Goal: Information Seeking & Learning: Learn about a topic

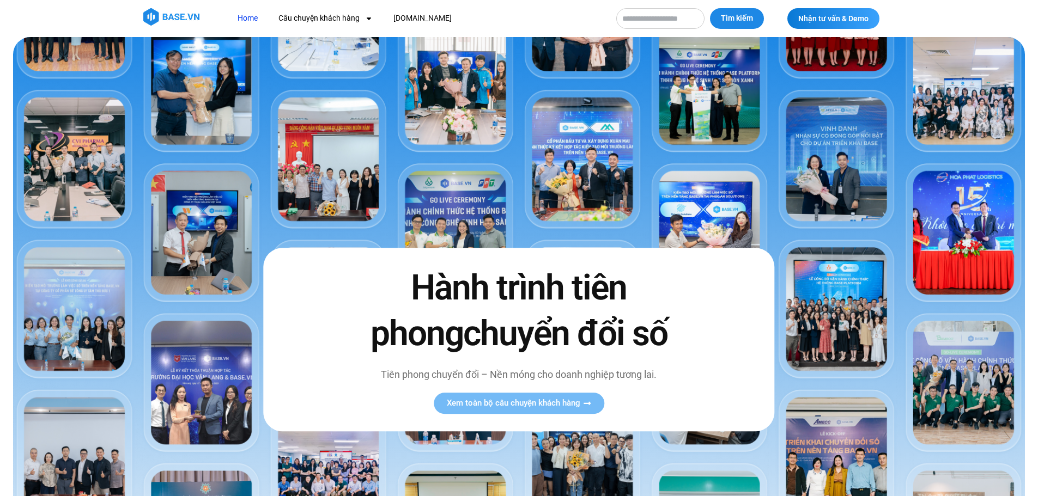
click at [520, 149] on img at bounding box center [519, 334] width 1012 height 595
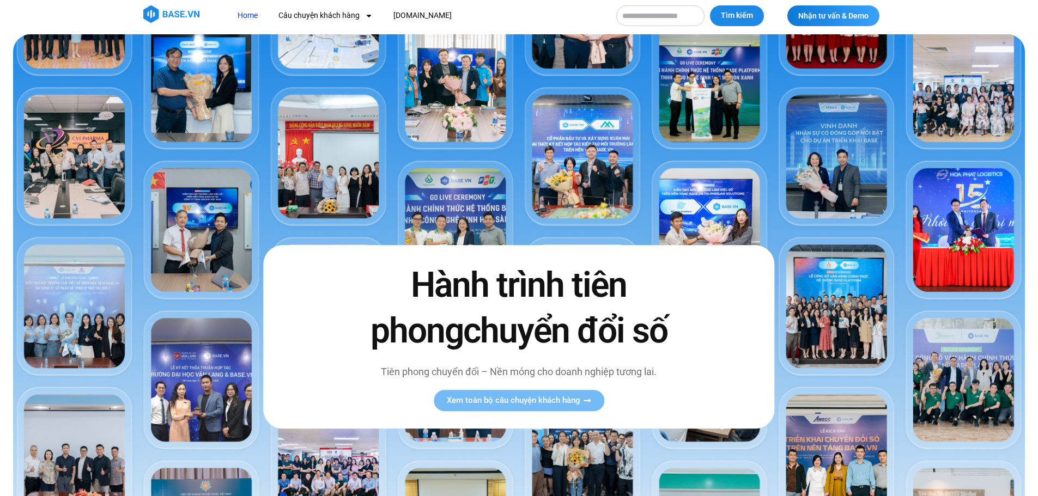
scroll to position [490, 0]
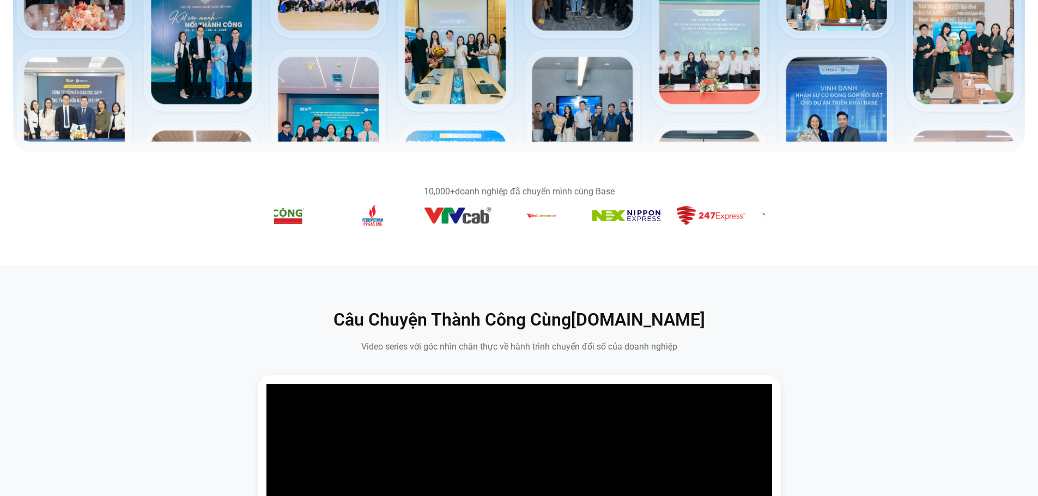
click at [459, 215] on img "8 / 14" at bounding box center [457, 215] width 68 height 17
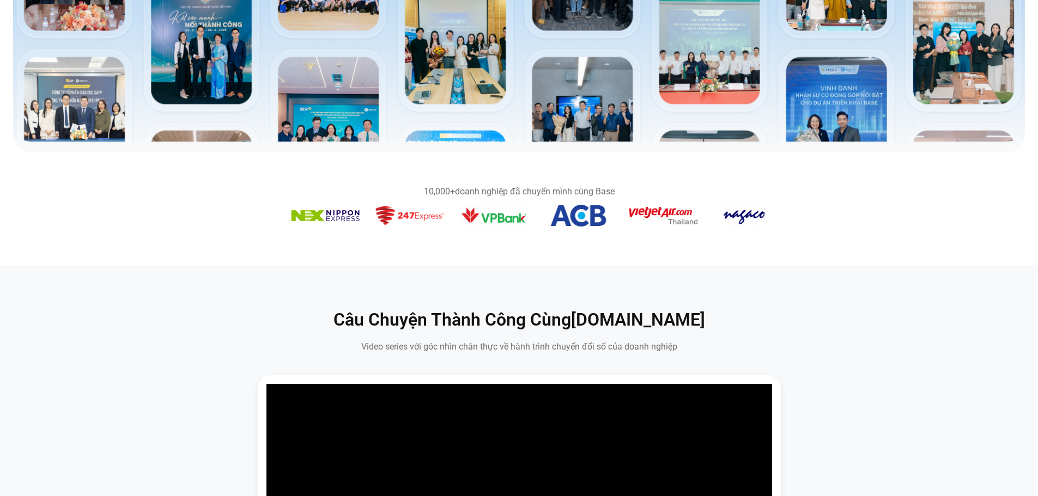
click at [318, 215] on img "10 / 14" at bounding box center [325, 215] width 68 height 11
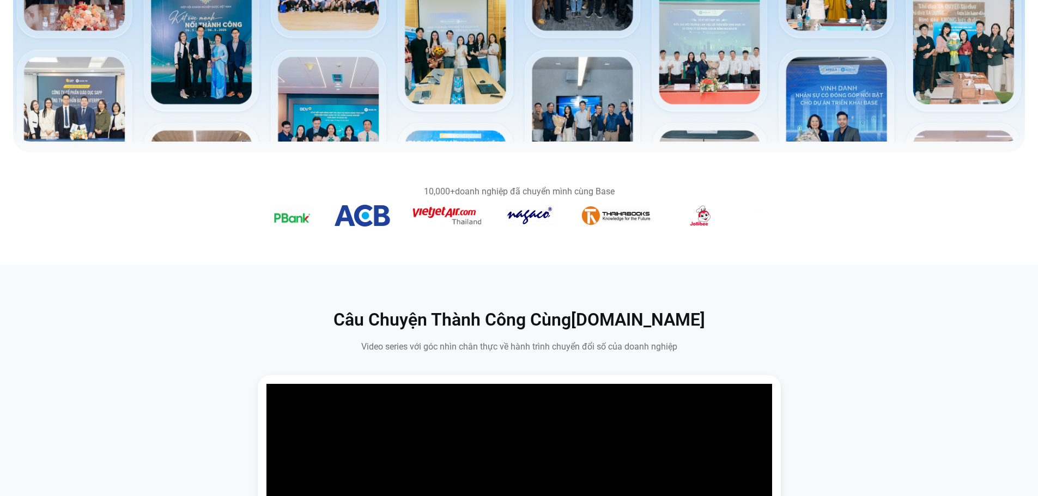
click at [339, 215] on img "13 / 14" at bounding box center [362, 216] width 56 height 22
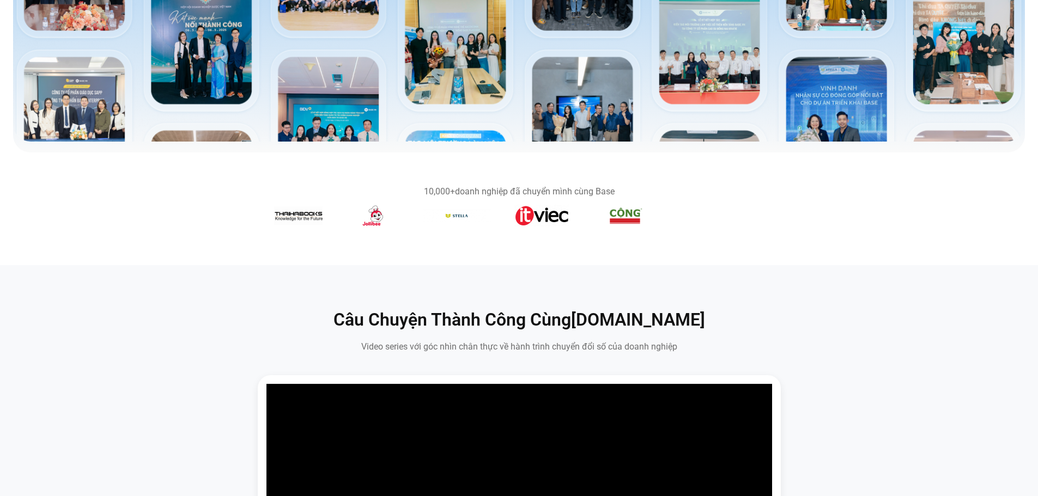
click at [128, 213] on section "10,000+ doanh nghiệp đã chuyển mình cùng Base" at bounding box center [519, 208] width 1038 height 69
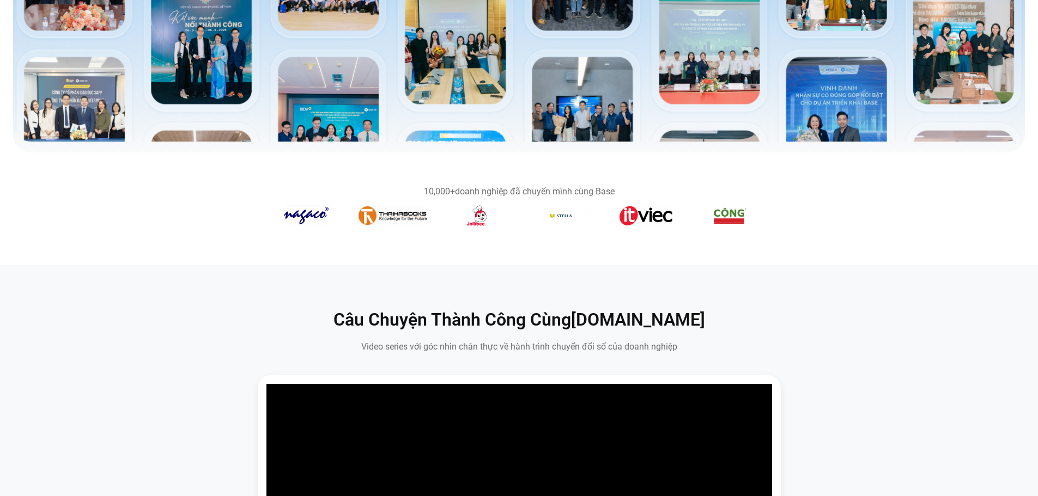
click at [967, 219] on section "10,000+ doanh nghiệp đã chuyển mình cùng Base" at bounding box center [519, 208] width 1038 height 69
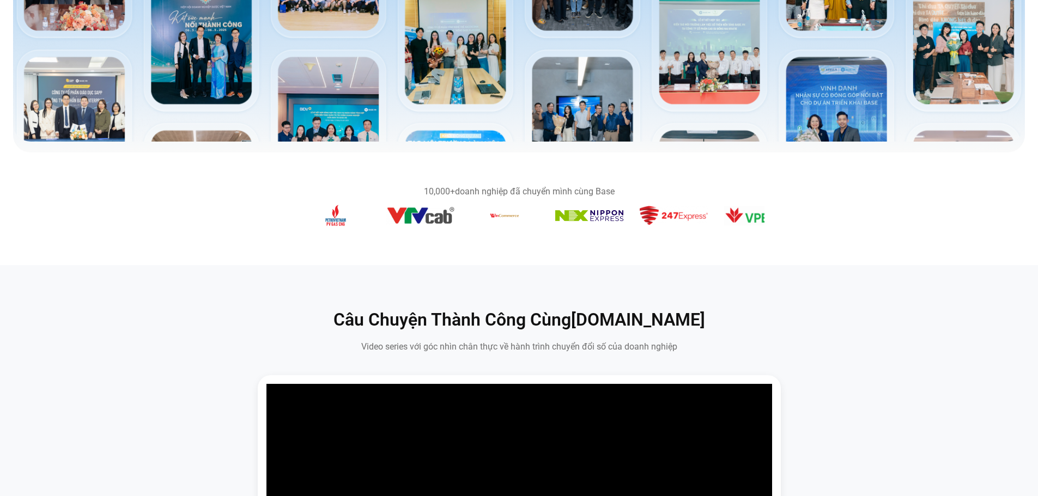
click at [791, 205] on section "10,000+ doanh nghiệp đã chuyển mình cùng Base" at bounding box center [519, 208] width 1038 height 69
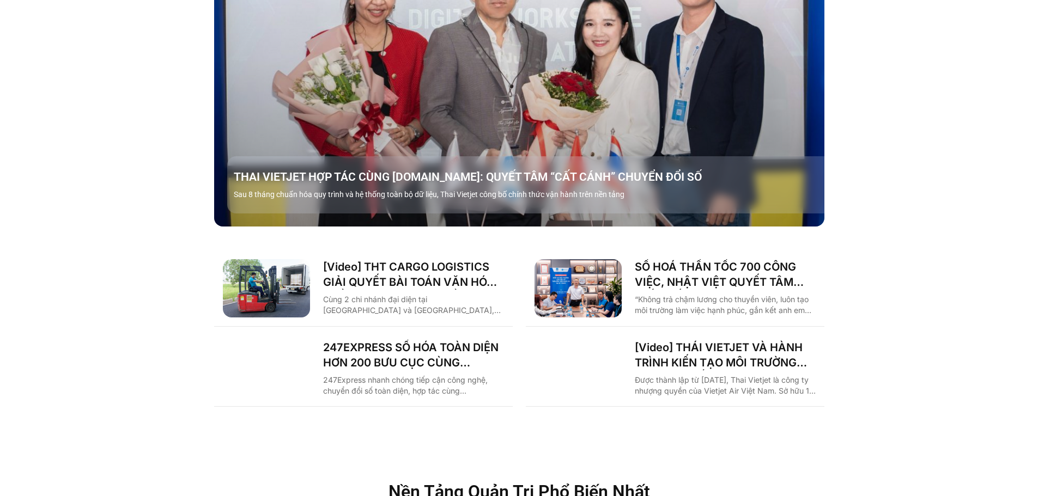
scroll to position [1961, 0]
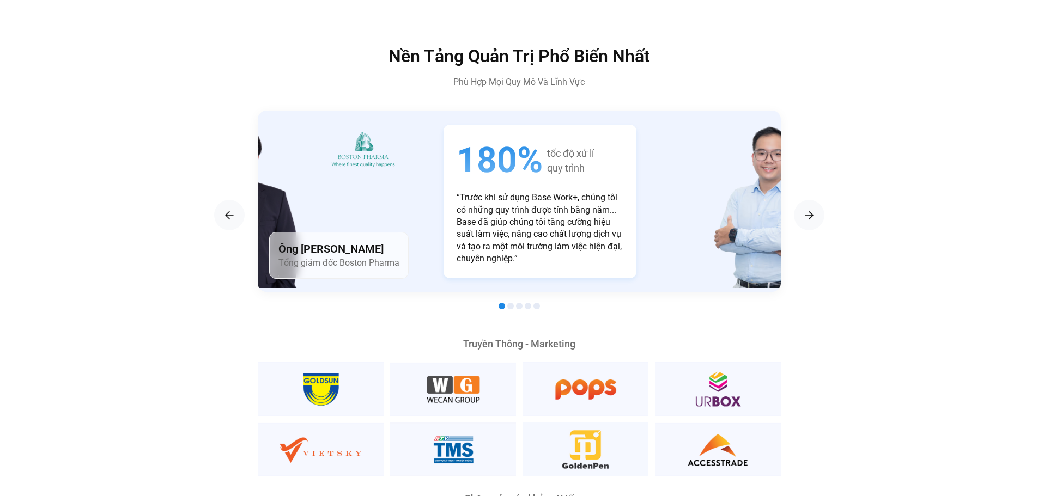
click at [319, 201] on div "Ông [PERSON_NAME] Tổng giám đốc Boston Pharma" at bounding box center [270, 201] width 288 height 181
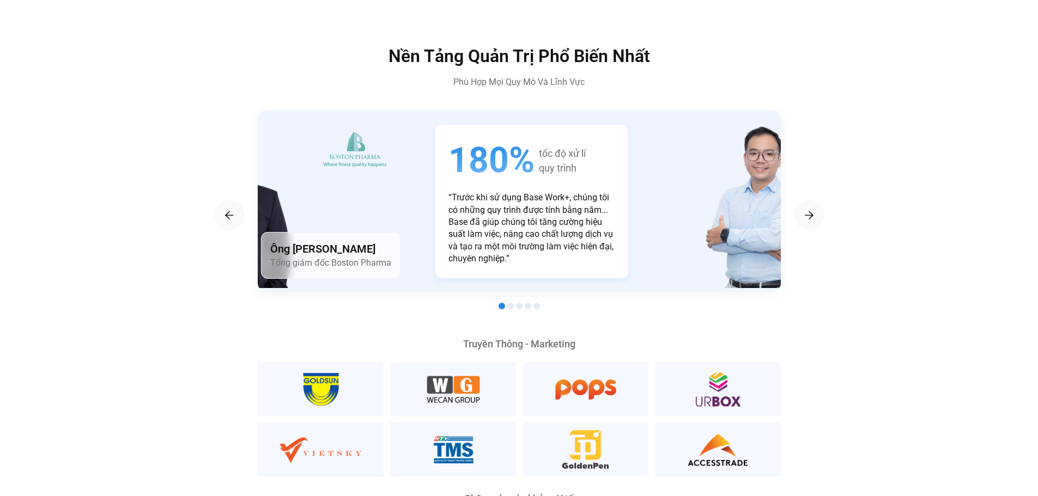
click at [448, 192] on p "“Trước khi sử dụng Base Work+, chúng tôi có những quy trình được tính bằng năm.…" at bounding box center [531, 228] width 167 height 73
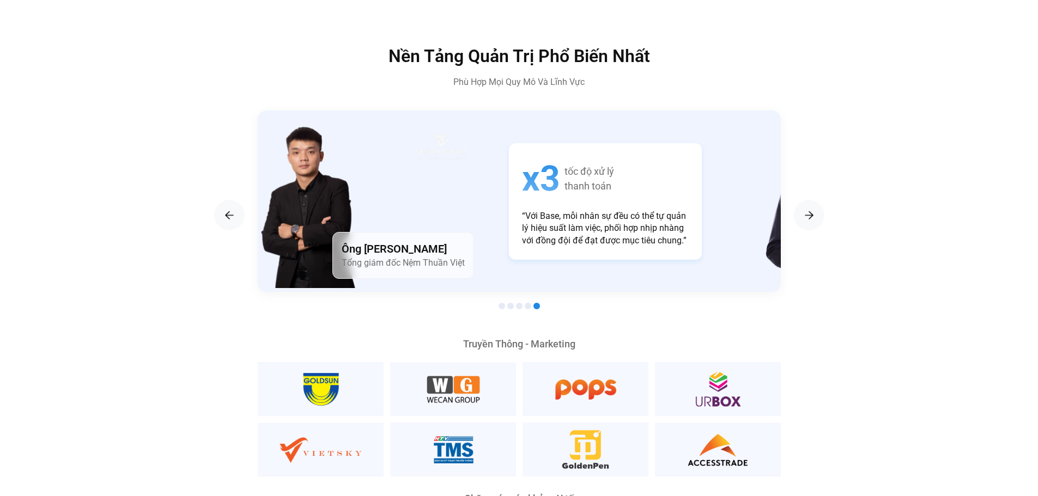
click at [437, 193] on div "Ông [PERSON_NAME] Tổng giám đốc Nệm Thuần Việt" at bounding box center [336, 201] width 288 height 181
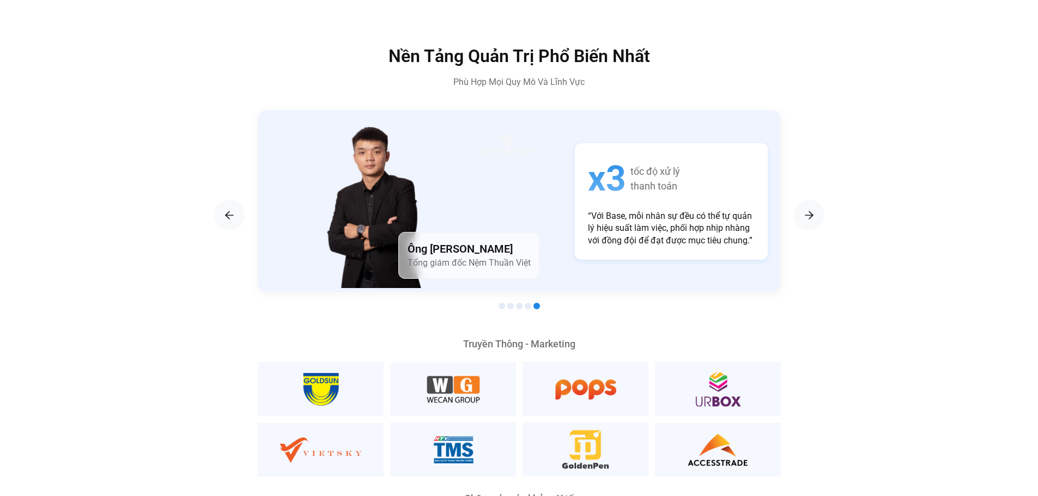
click at [465, 170] on img "5 / 5" at bounding box center [385, 206] width 160 height 163
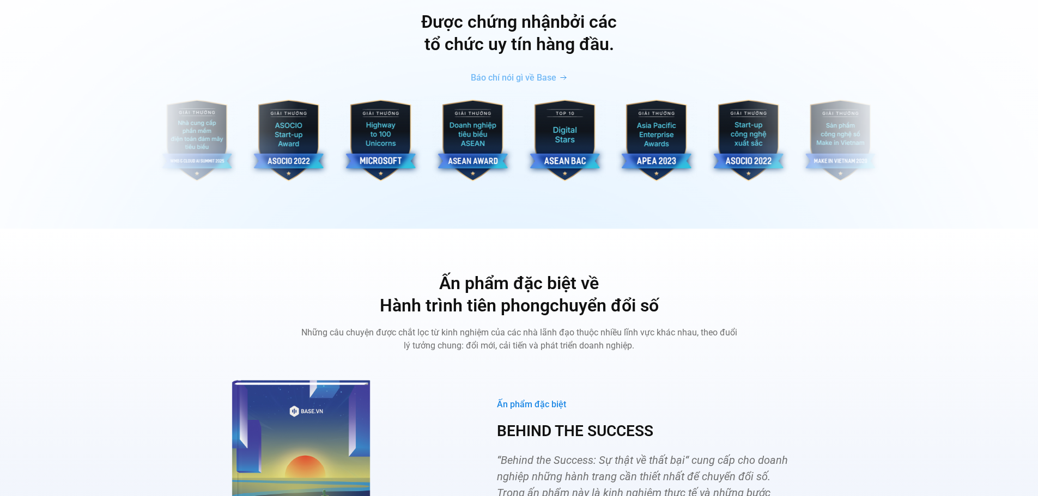
scroll to position [3976, 0]
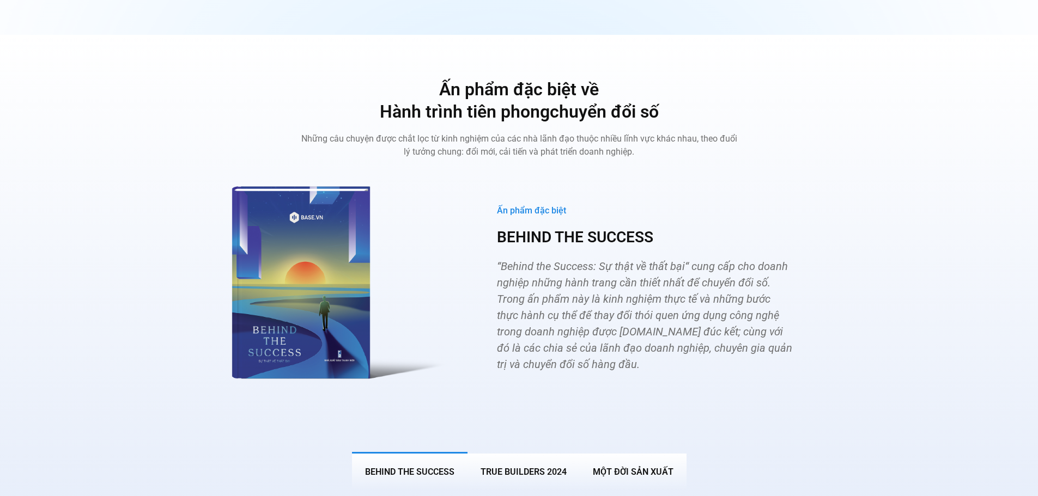
click at [531, 205] on div "Ấn phẩm đặc biệt" at bounding box center [645, 210] width 296 height 11
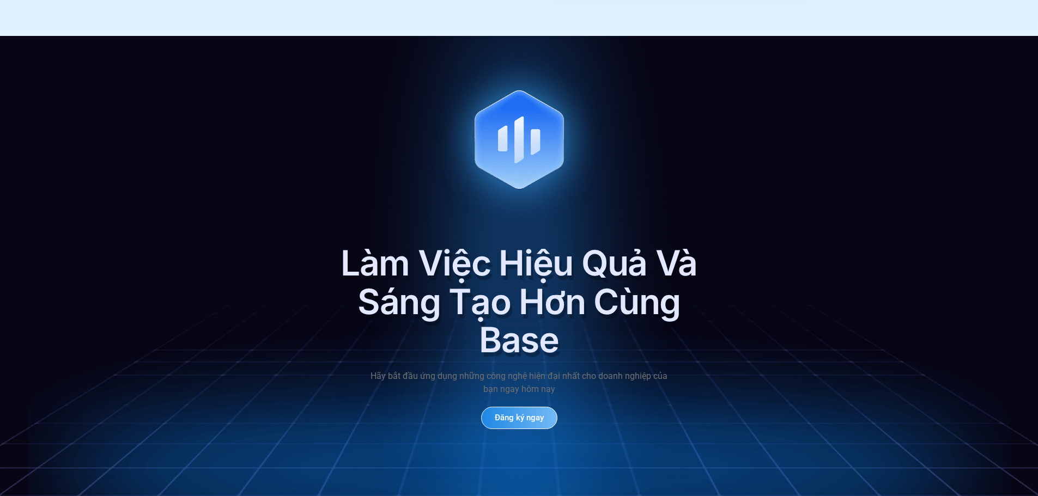
scroll to position [5287, 0]
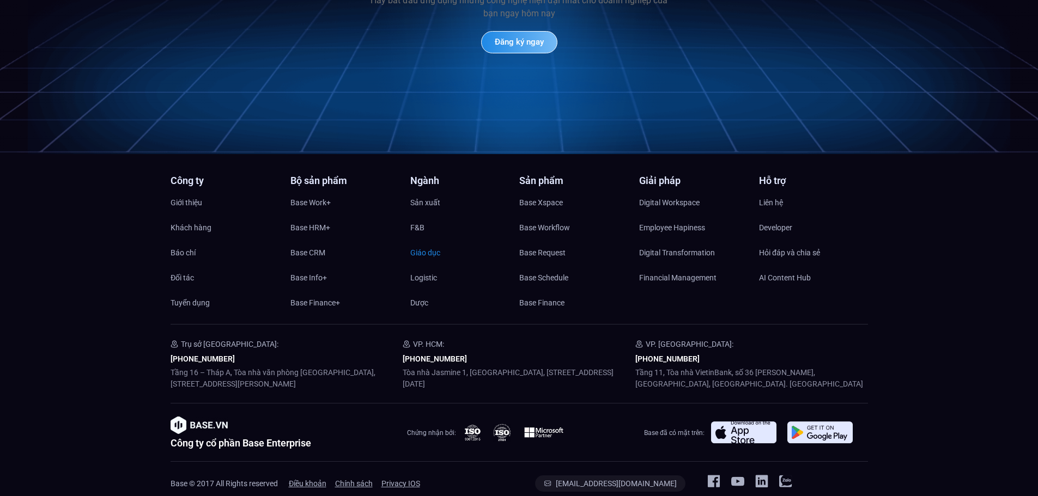
click at [418, 245] on span "Giáo dục" at bounding box center [425, 253] width 30 height 16
